Goal: Navigation & Orientation: Find specific page/section

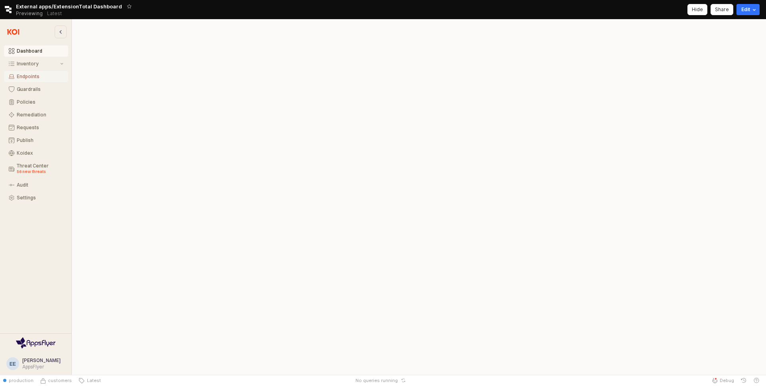
click at [40, 80] on button "Endpoints" at bounding box center [36, 76] width 64 height 11
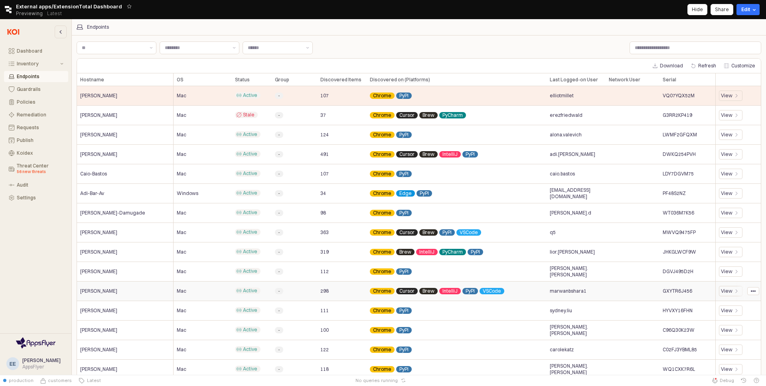
scroll to position [69, 0]
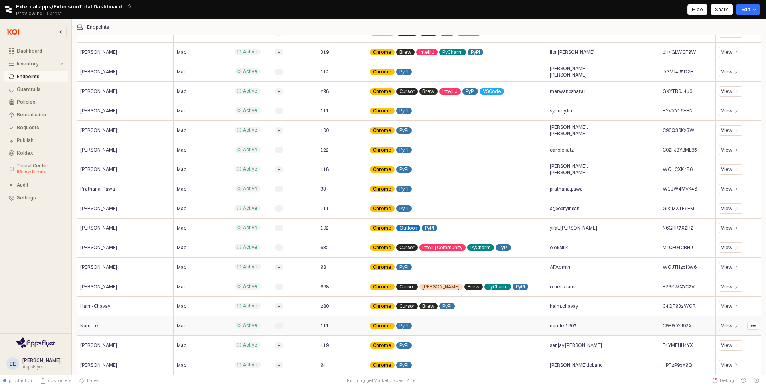
scroll to position [69, 0]
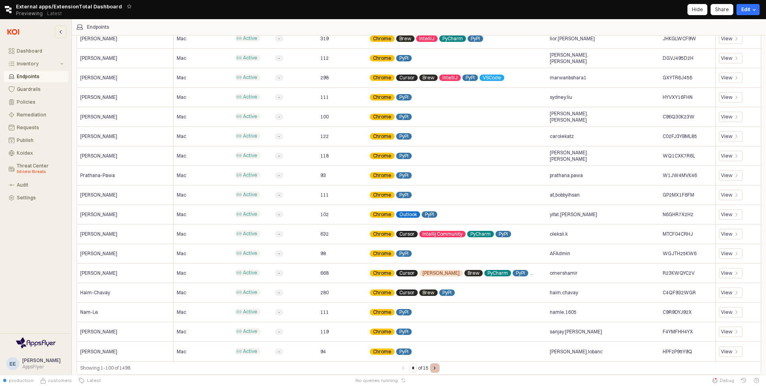
click at [434, 368] on button "Next page" at bounding box center [435, 368] width 10 height 10
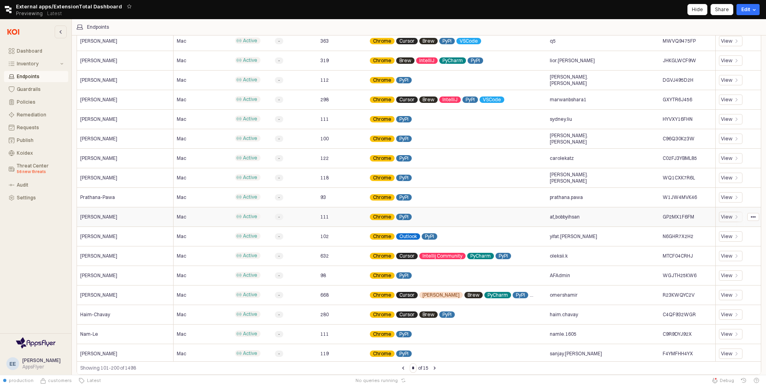
scroll to position [144, 0]
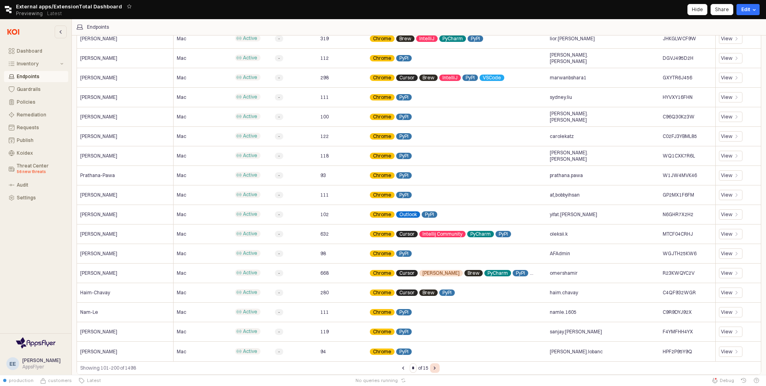
click at [436, 368] on icon "Next page" at bounding box center [435, 368] width 2 height 3
click at [438, 370] on button "Next page" at bounding box center [435, 368] width 10 height 10
click at [435, 368] on icon "Next page" at bounding box center [434, 368] width 1 height 2
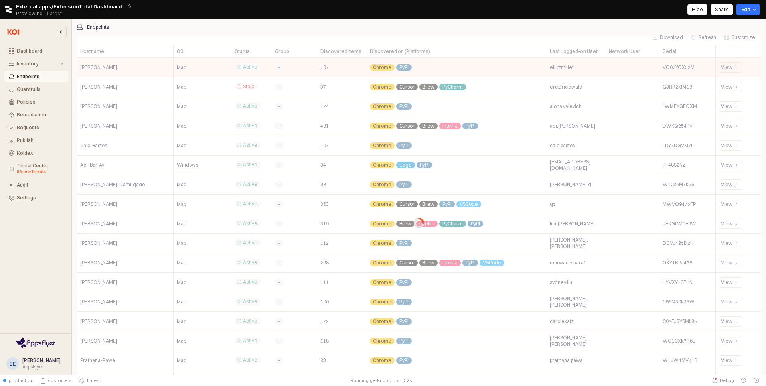
scroll to position [0, 0]
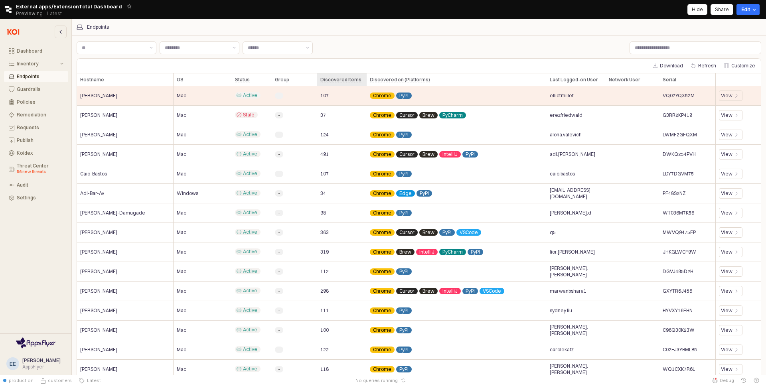
click at [328, 80] on div "Discovered Items Discovered Items" at bounding box center [341, 79] width 49 height 13
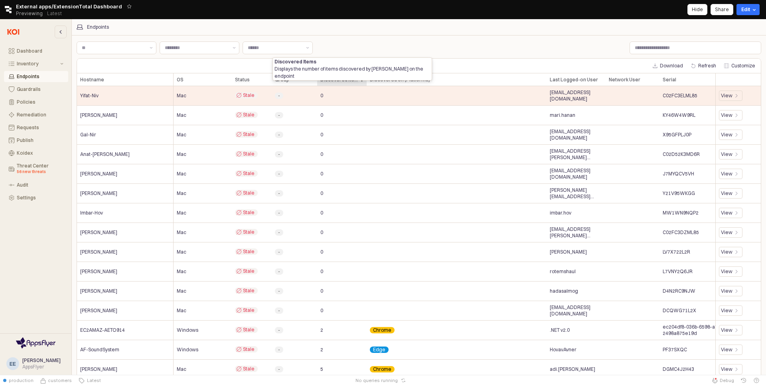
click at [349, 80] on div "Discovered Items Discovered Items" at bounding box center [341, 79] width 49 height 13
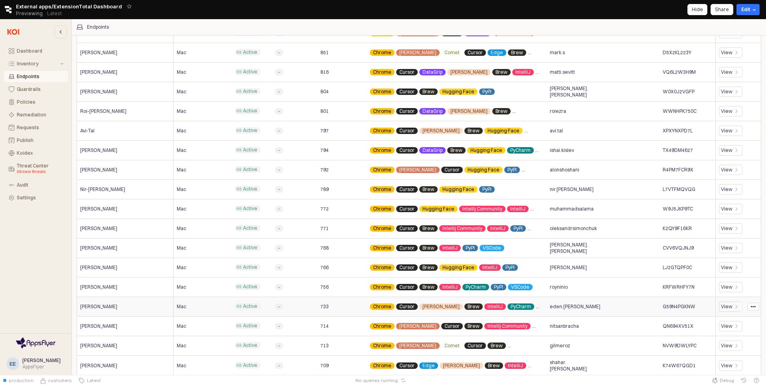
scroll to position [69, 0]
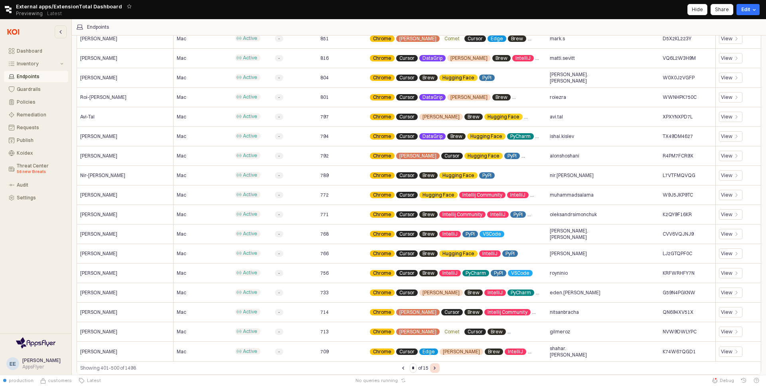
click at [436, 371] on button "Next page" at bounding box center [435, 368] width 10 height 10
type input "*"
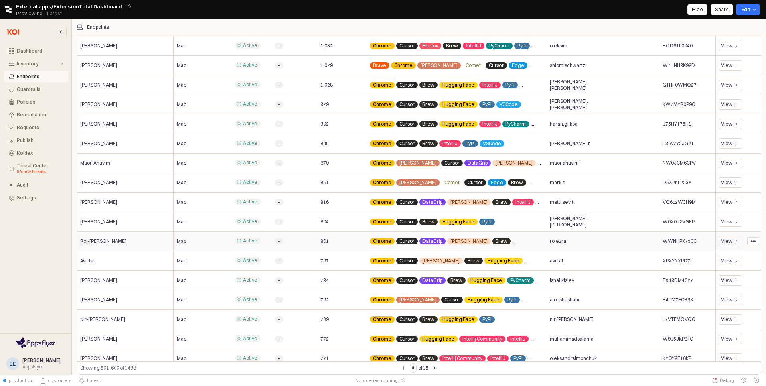
scroll to position [144, 0]
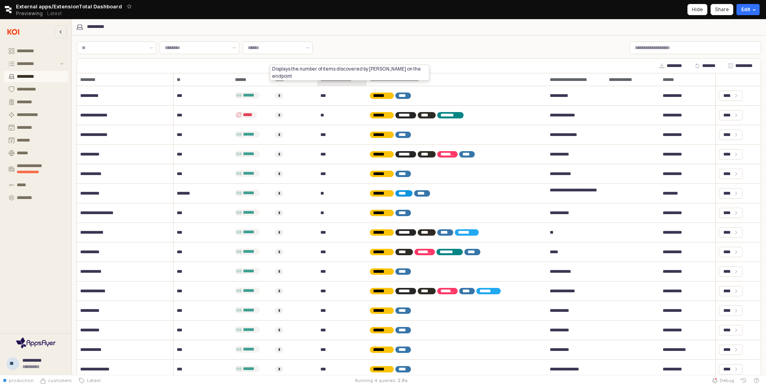
click at [345, 76] on div "**********" at bounding box center [341, 79] width 49 height 13
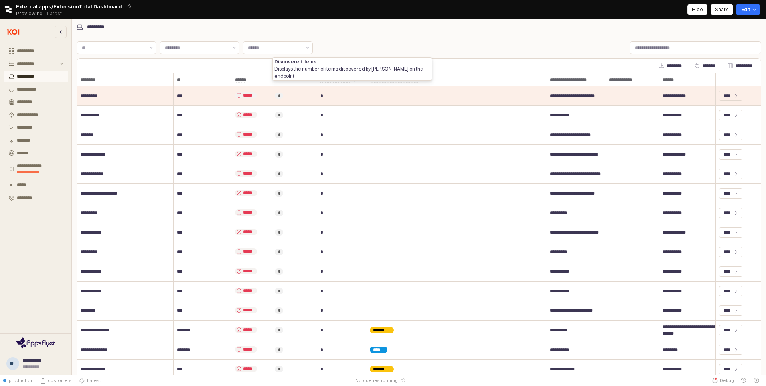
click at [345, 79] on div "**********" at bounding box center [341, 79] width 49 height 13
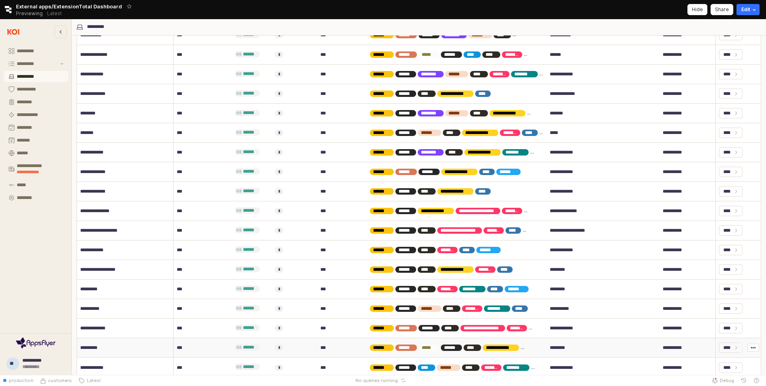
scroll to position [69, 0]
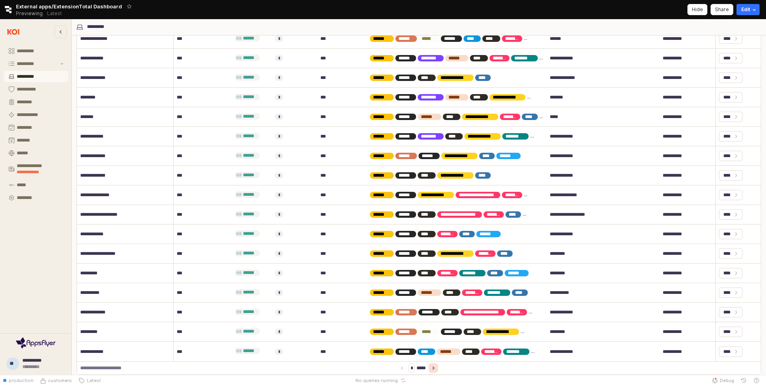
click at [431, 369] on button "Next page" at bounding box center [433, 368] width 10 height 10
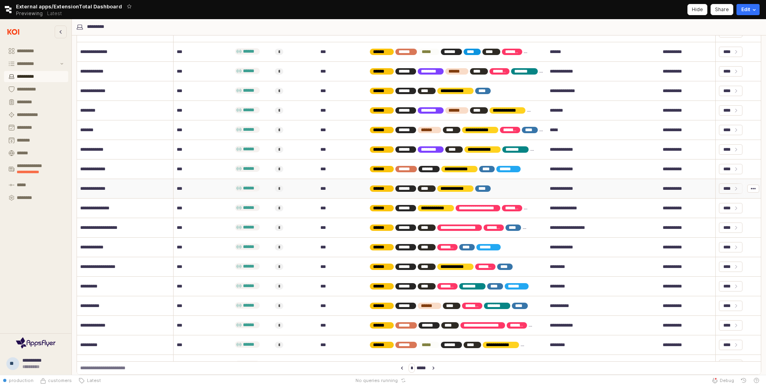
scroll to position [144, 0]
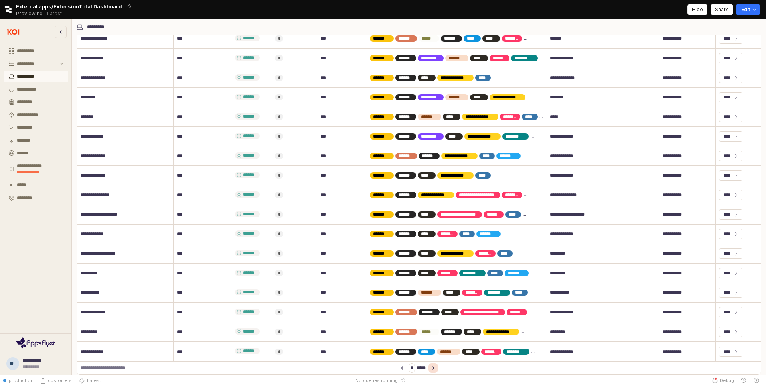
click at [437, 368] on button "Next page" at bounding box center [433, 368] width 10 height 10
type input "*"
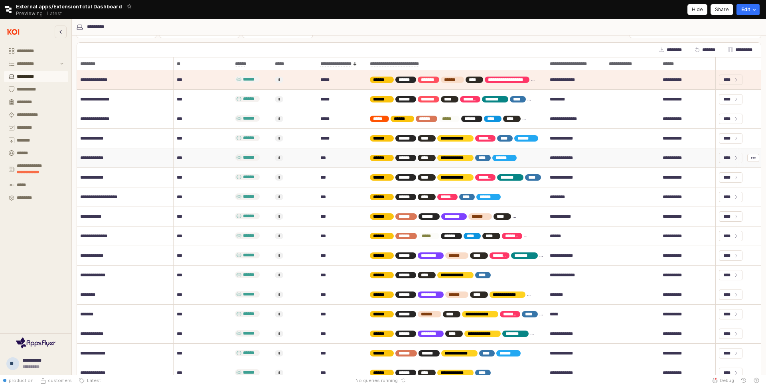
scroll to position [0, 0]
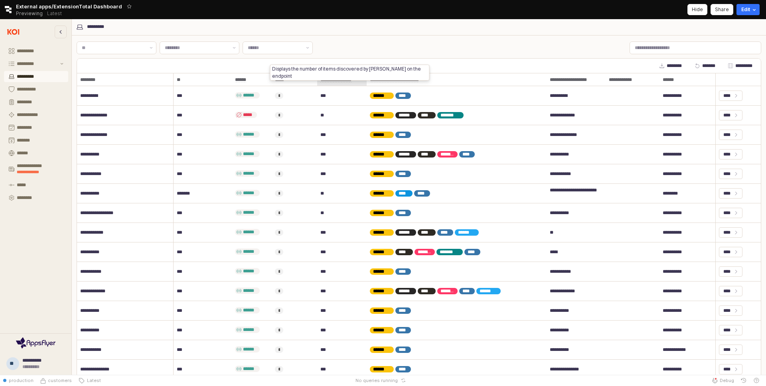
click at [347, 82] on div "**********" at bounding box center [341, 79] width 49 height 13
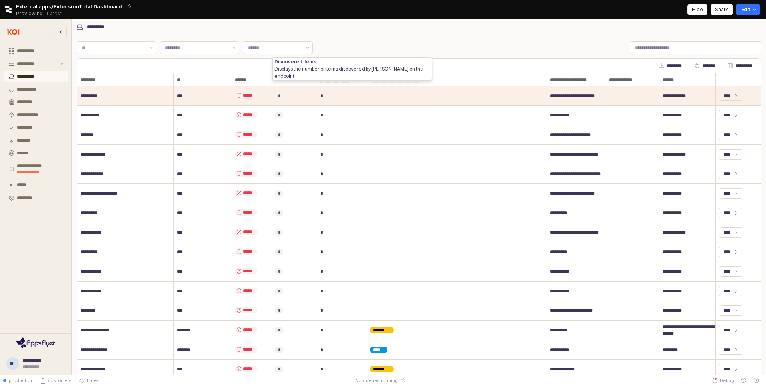
click at [348, 79] on div "**********" at bounding box center [341, 79] width 49 height 13
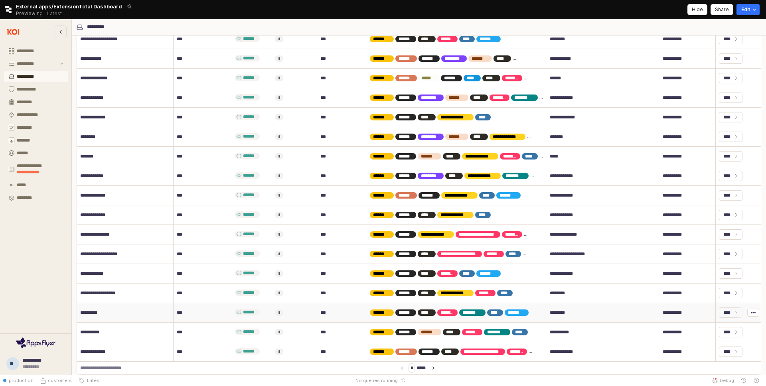
scroll to position [144, 0]
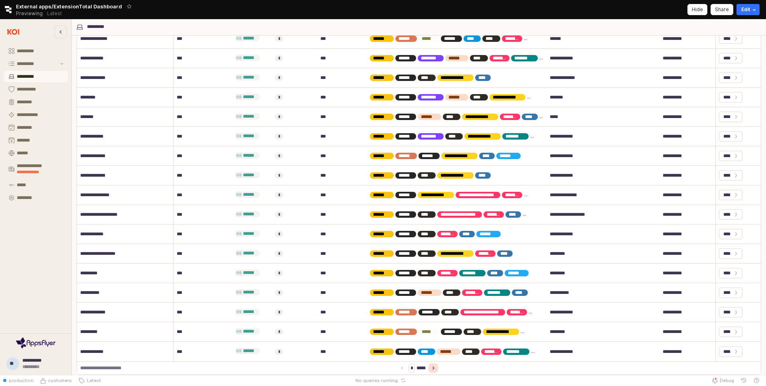
click at [434, 366] on button "Next page" at bounding box center [433, 368] width 10 height 10
type input "*"
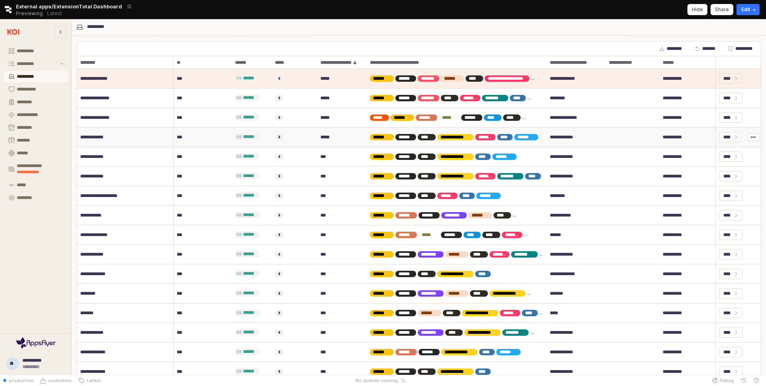
scroll to position [0, 0]
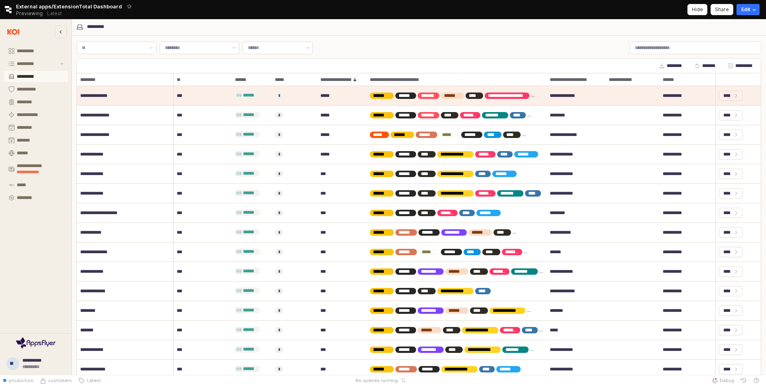
click at [12, 12] on button "Retool logo" at bounding box center [8, 9] width 16 height 7
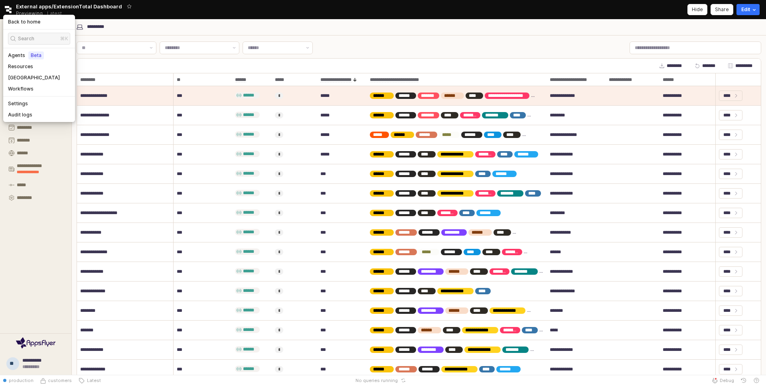
click at [8, 8] on icon "Retool logo" at bounding box center [7, 9] width 7 height 7
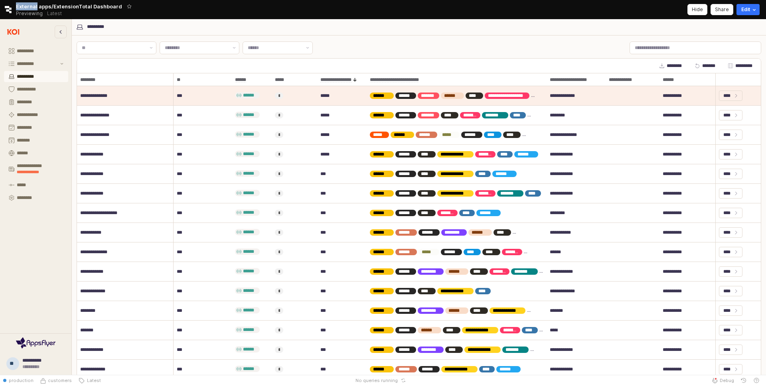
click at [8, 8] on icon "Retool logo" at bounding box center [7, 9] width 7 height 7
click at [124, 1] on div "External apps/ExtensionTotal Dashboard Previewing Latest" at bounding box center [76, 9] width 120 height 19
click at [39, 6] on span "External apps/ExtensionTotal Dashboard" at bounding box center [69, 6] width 106 height 8
click at [12, 30] on img at bounding box center [13, 32] width 17 height 10
click at [8, 8] on icon "Retool logo" at bounding box center [8, 9] width 7 height 7
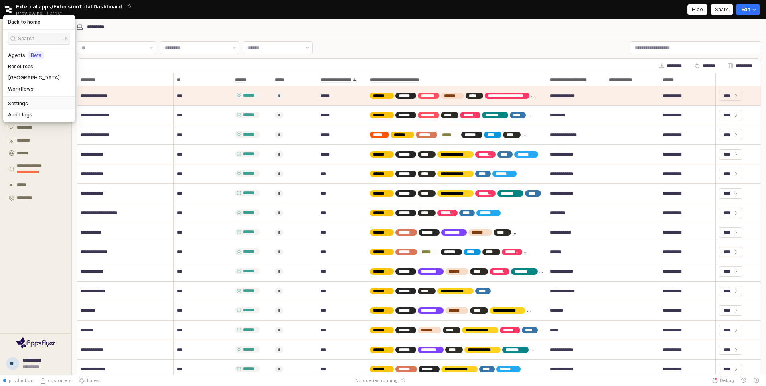
click at [32, 106] on div "Settings" at bounding box center [39, 104] width 62 height 6
click at [411, 41] on div "***** ***** ***** *****" at bounding box center [419, 48] width 684 height 16
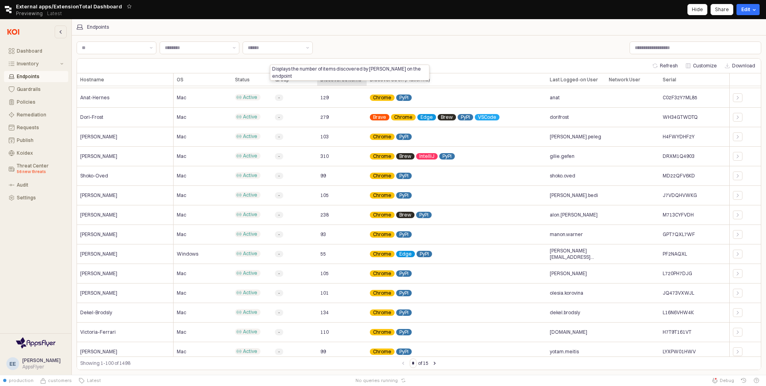
scroll to position [544, 0]
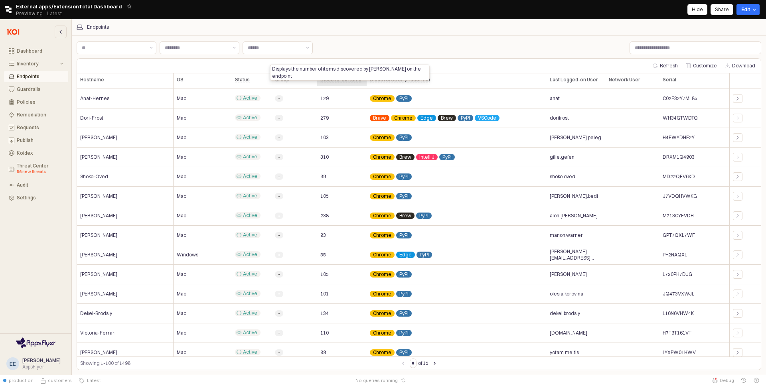
click at [332, 81] on div "Discovered Items Discovered Items" at bounding box center [341, 79] width 49 height 13
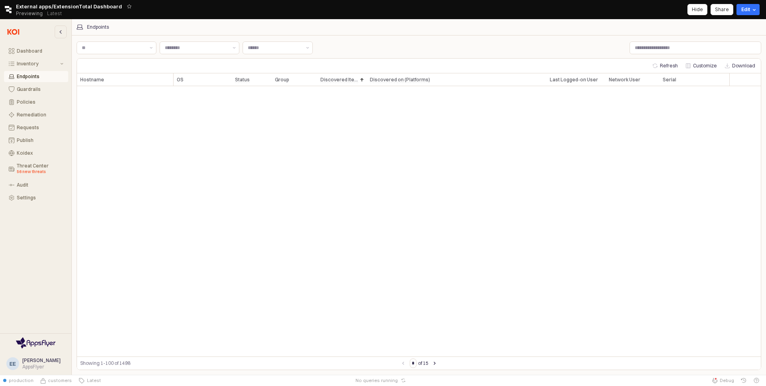
scroll to position [0, 0]
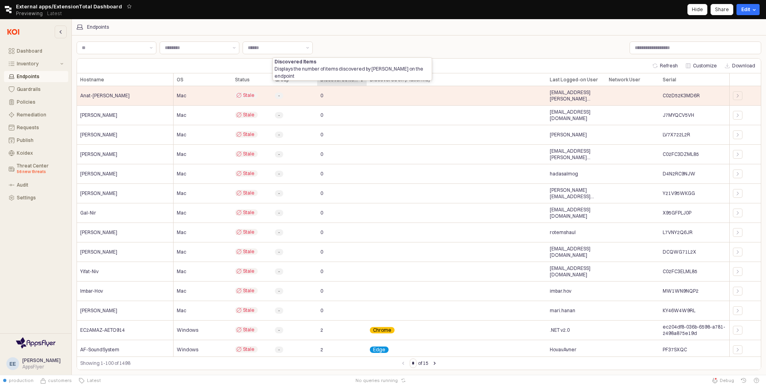
click at [344, 79] on div "Discovered Items Discovered Items" at bounding box center [341, 79] width 49 height 13
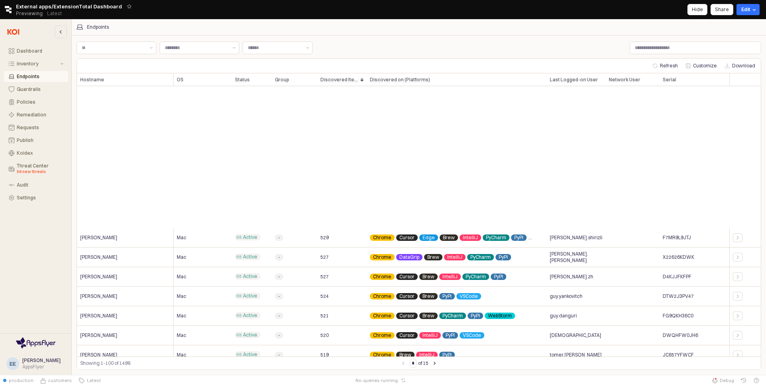
scroll to position [1684, 0]
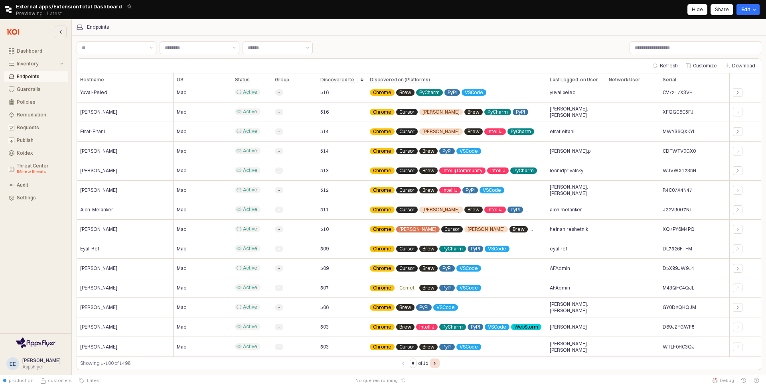
click at [436, 361] on button "Next page" at bounding box center [435, 364] width 10 height 10
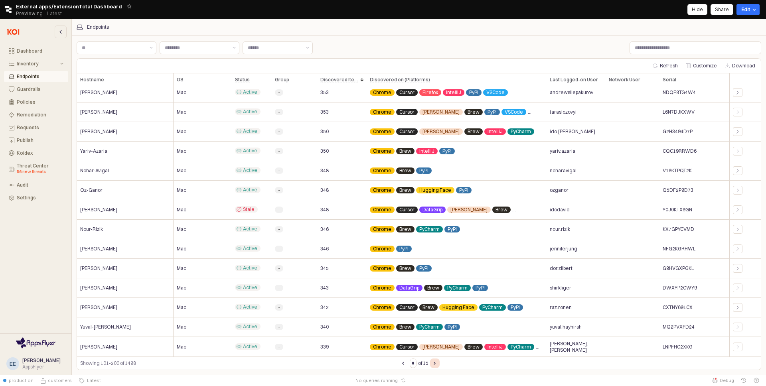
click at [436, 362] on icon "Next page" at bounding box center [435, 363] width 2 height 3
type input "*"
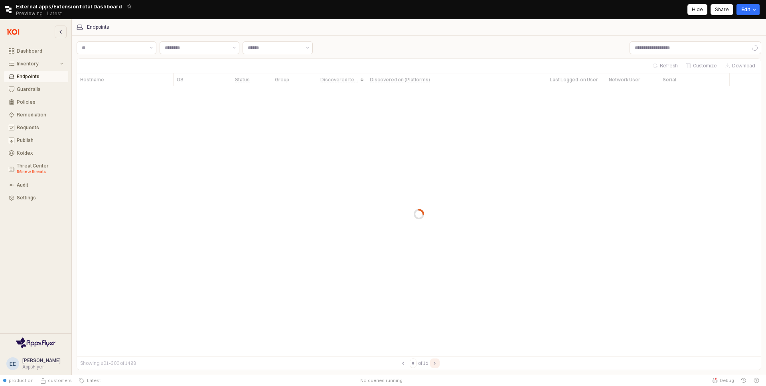
scroll to position [0, 0]
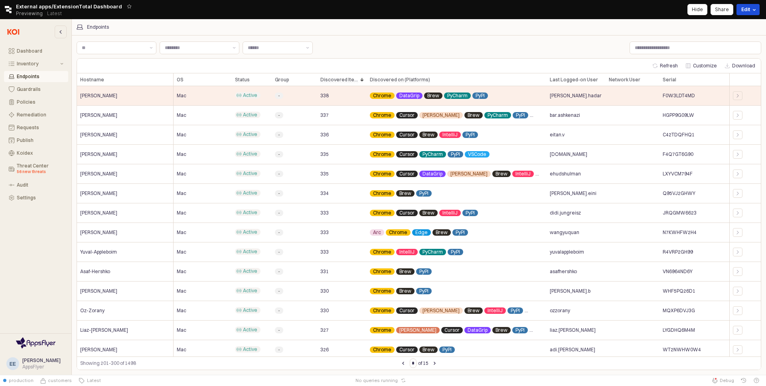
click at [745, 12] on button "Edit" at bounding box center [747, 9] width 23 height 11
